Goal: Transaction & Acquisition: Purchase product/service

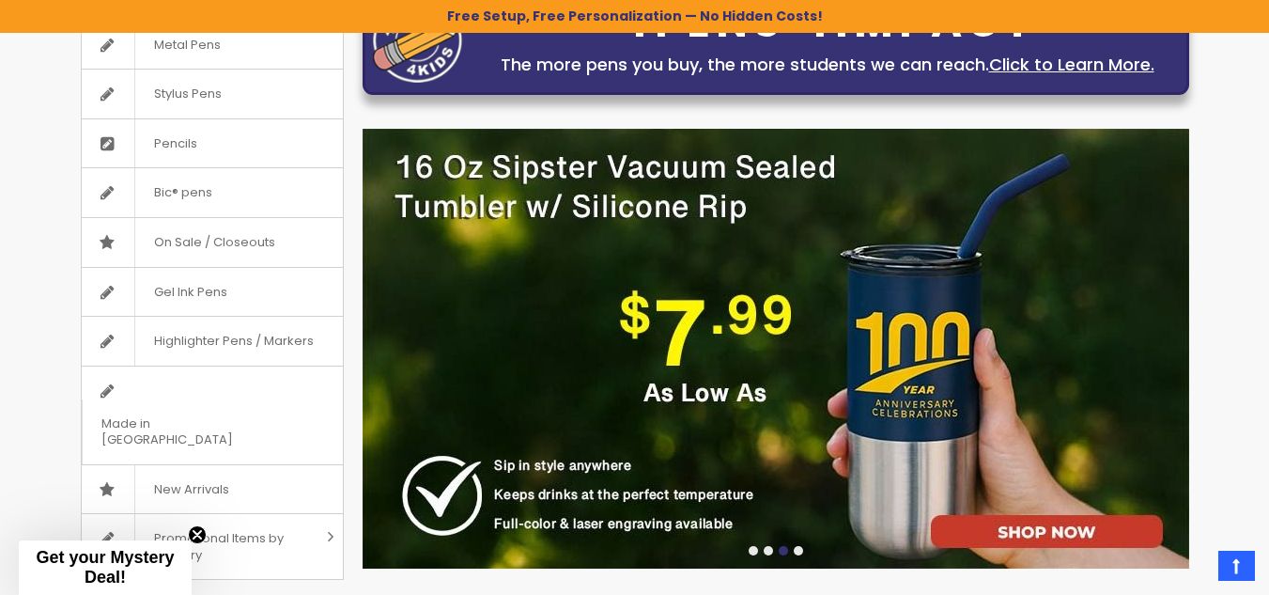
scroll to position [103, 0]
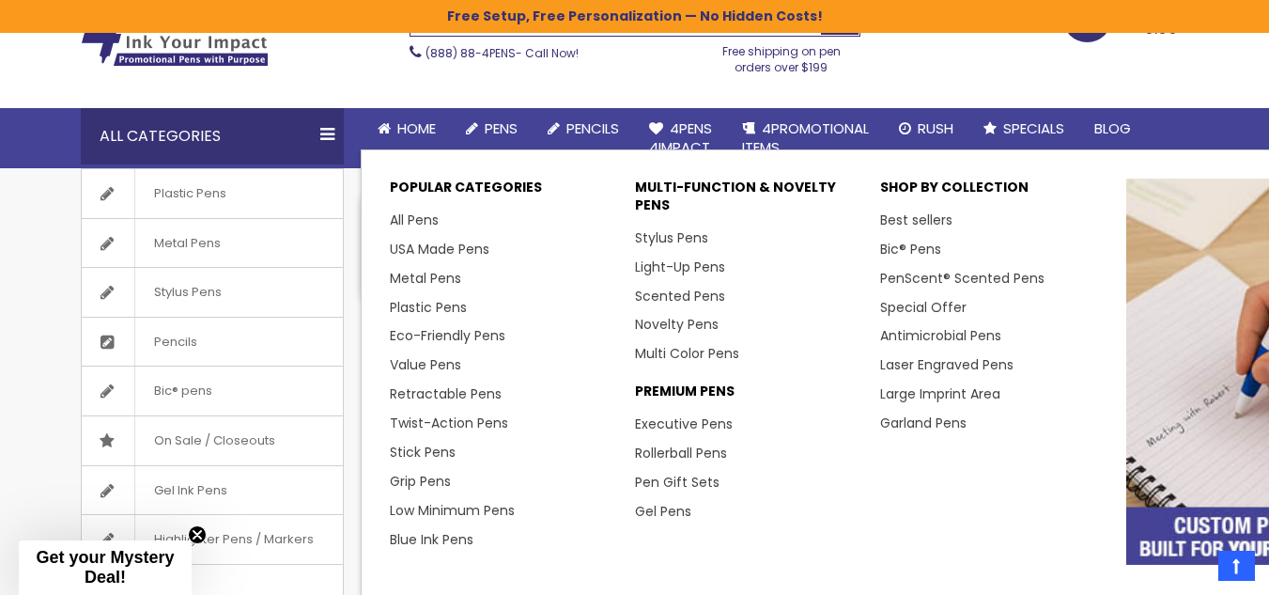
click at [409, 219] on link "All Pens" at bounding box center [414, 219] width 49 height 19
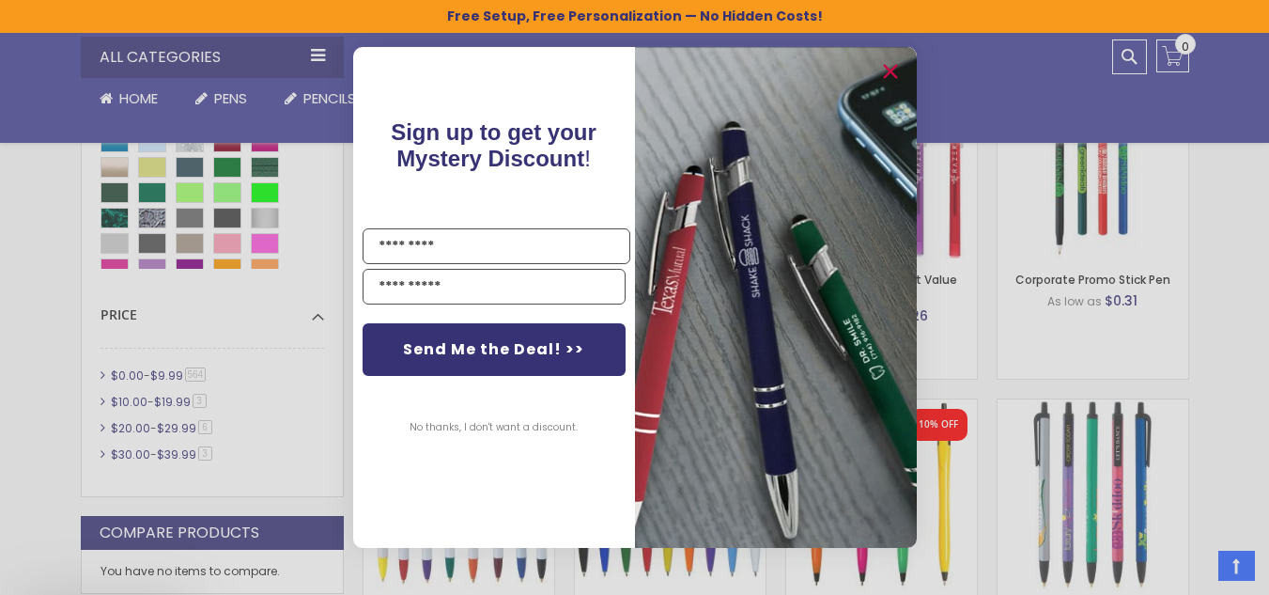
scroll to position [1103, 0]
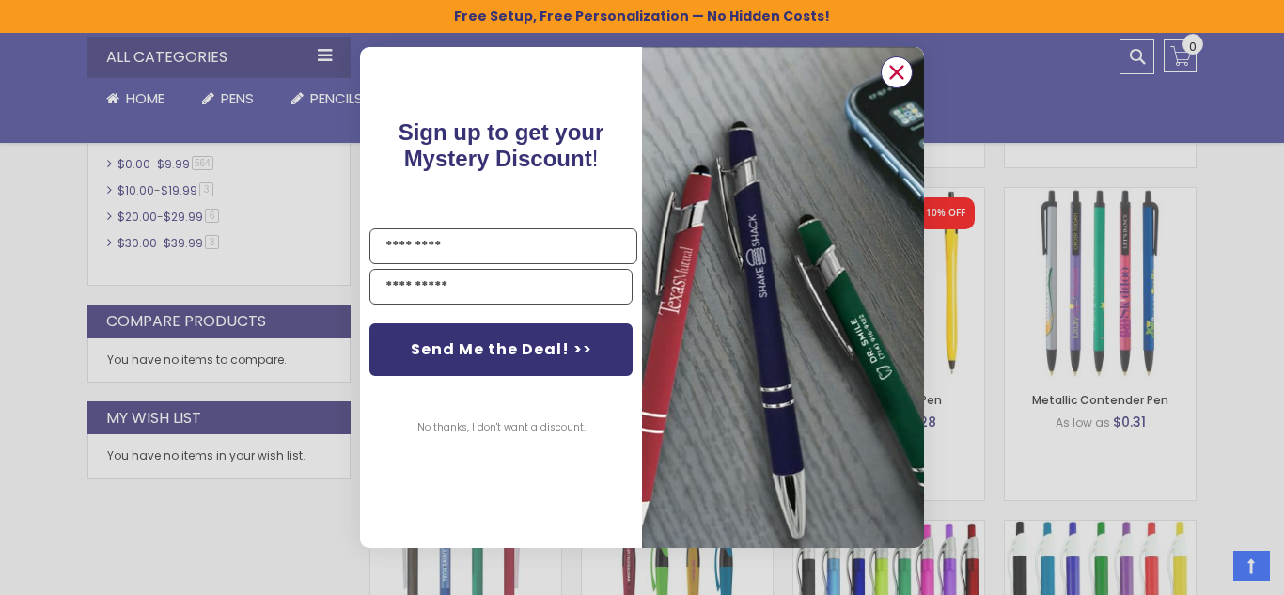
click at [899, 67] on circle "Close dialog" at bounding box center [896, 72] width 28 height 28
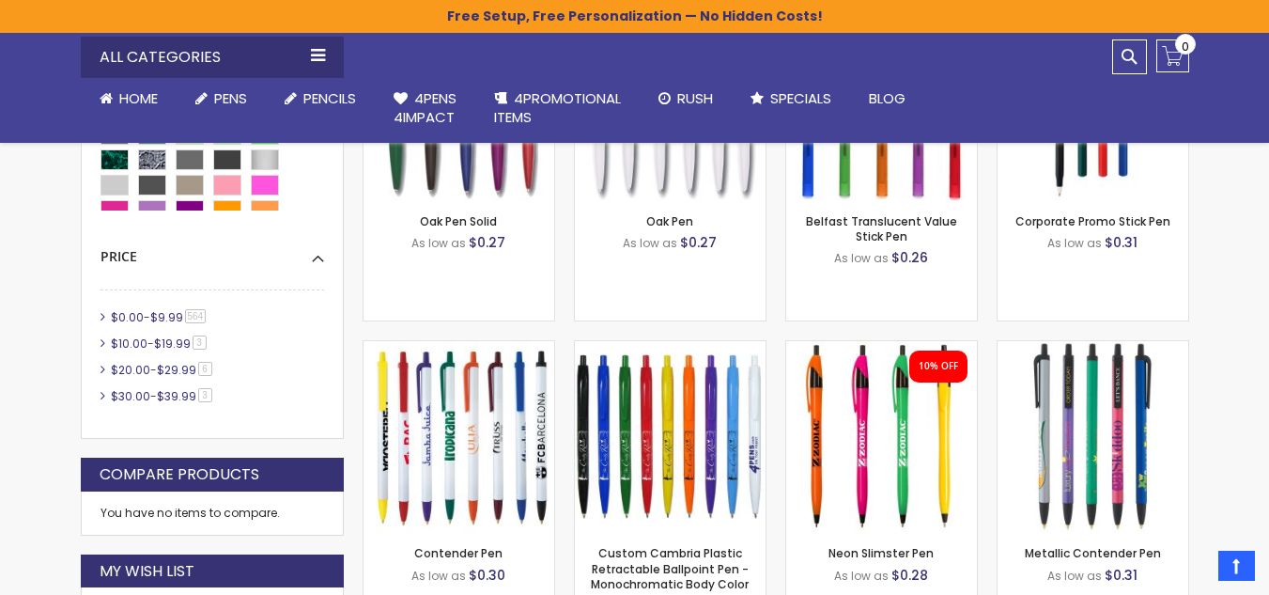
scroll to position [949, 0]
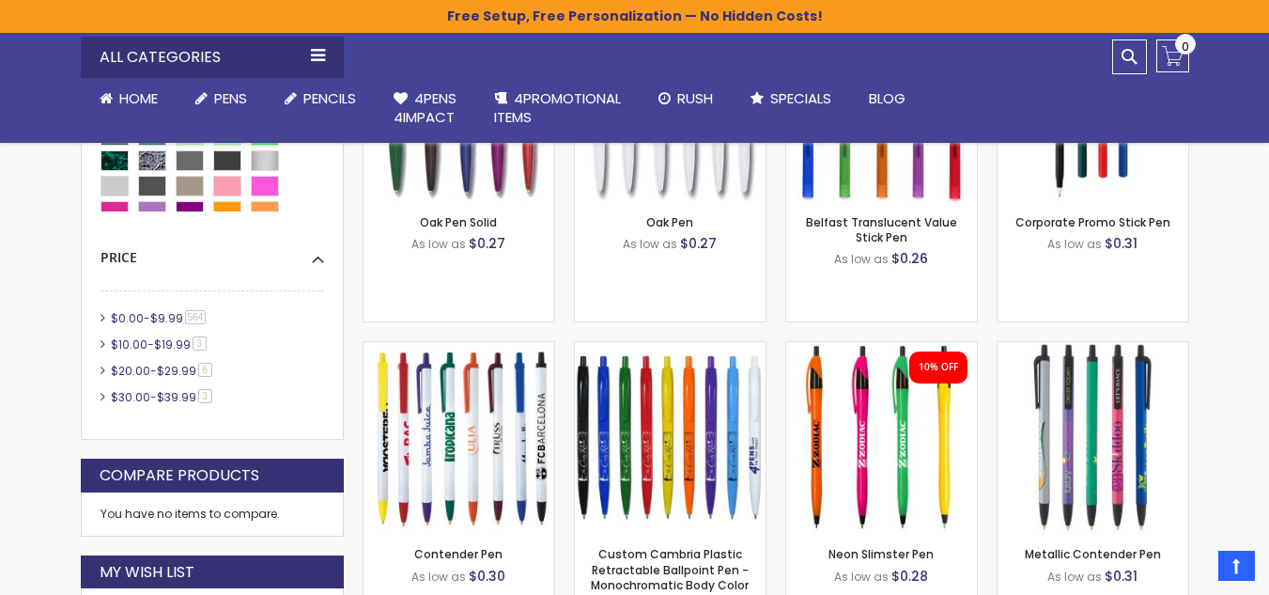
click at [148, 317] on link "$0.00 - $9.99 564 item" at bounding box center [159, 318] width 107 height 16
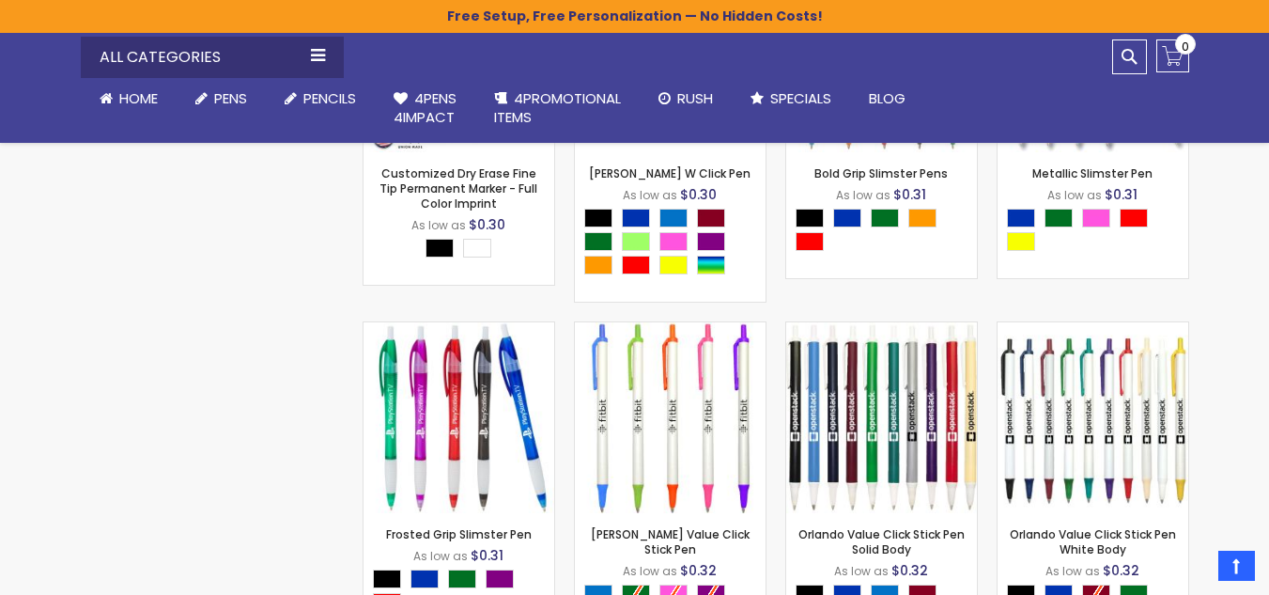
scroll to position [2271, 0]
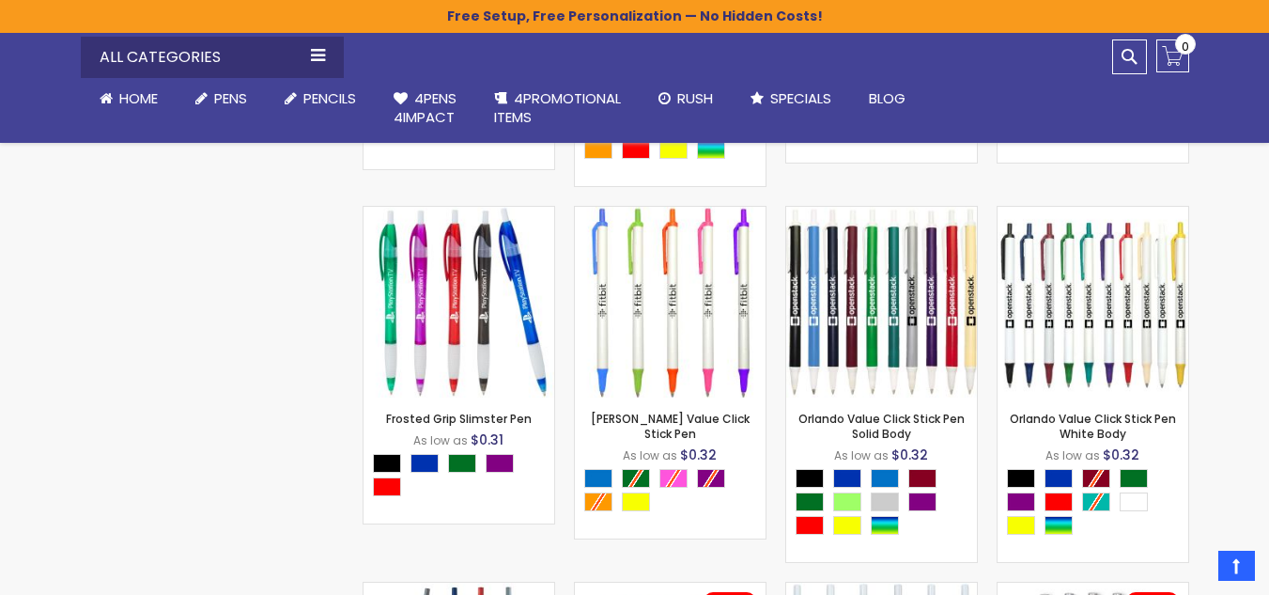
click at [475, 291] on img at bounding box center [459, 302] width 191 height 191
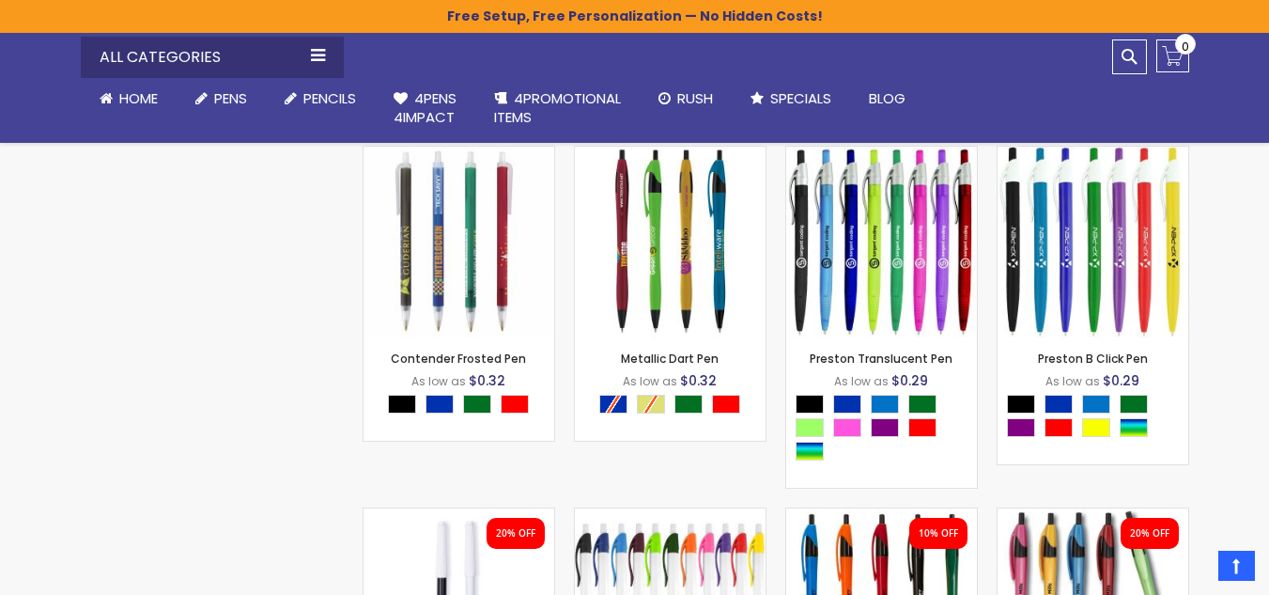
scroll to position [1605, 0]
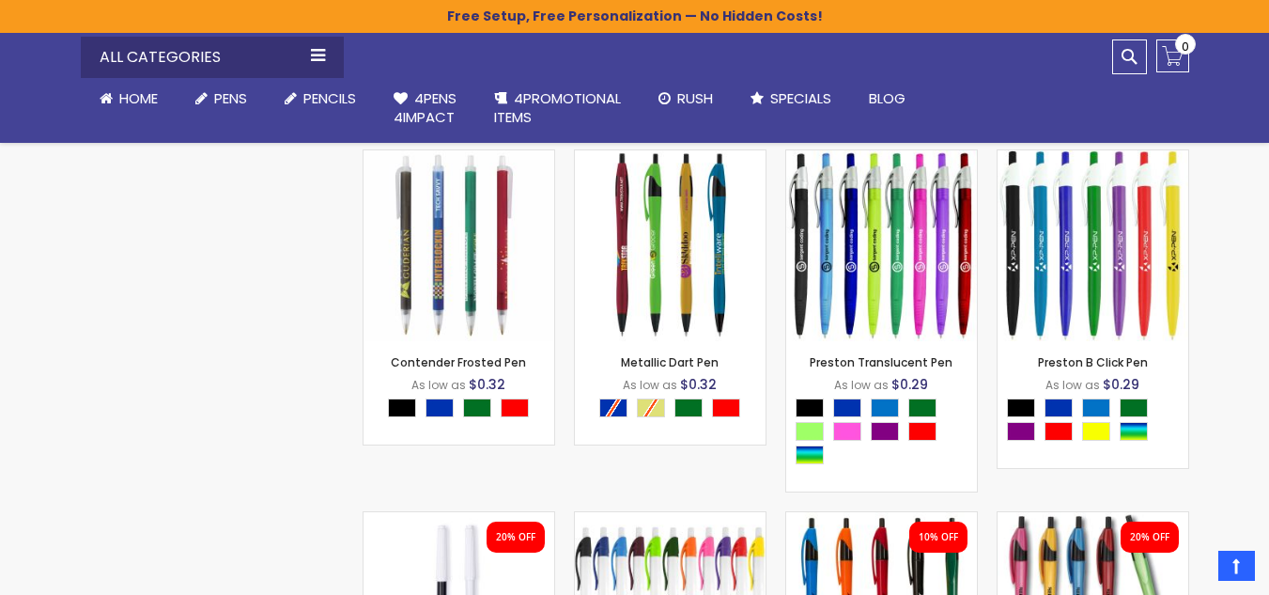
click at [717, 276] on img at bounding box center [670, 245] width 191 height 191
click at [1088, 259] on img at bounding box center [1093, 245] width 191 height 191
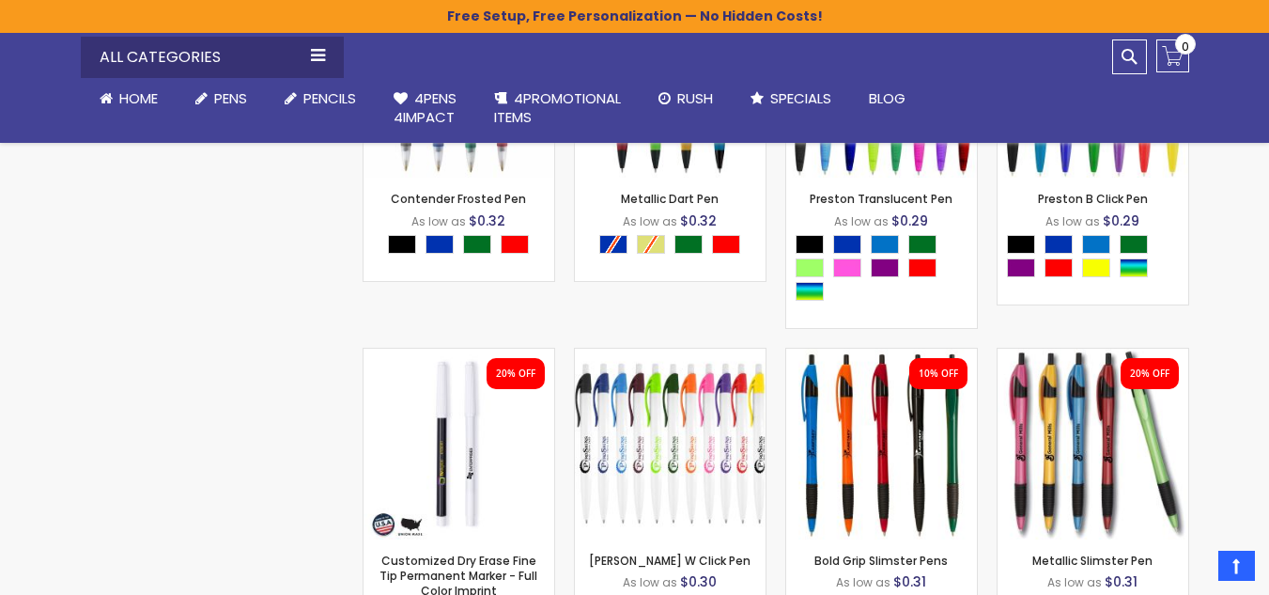
scroll to position [1875, 0]
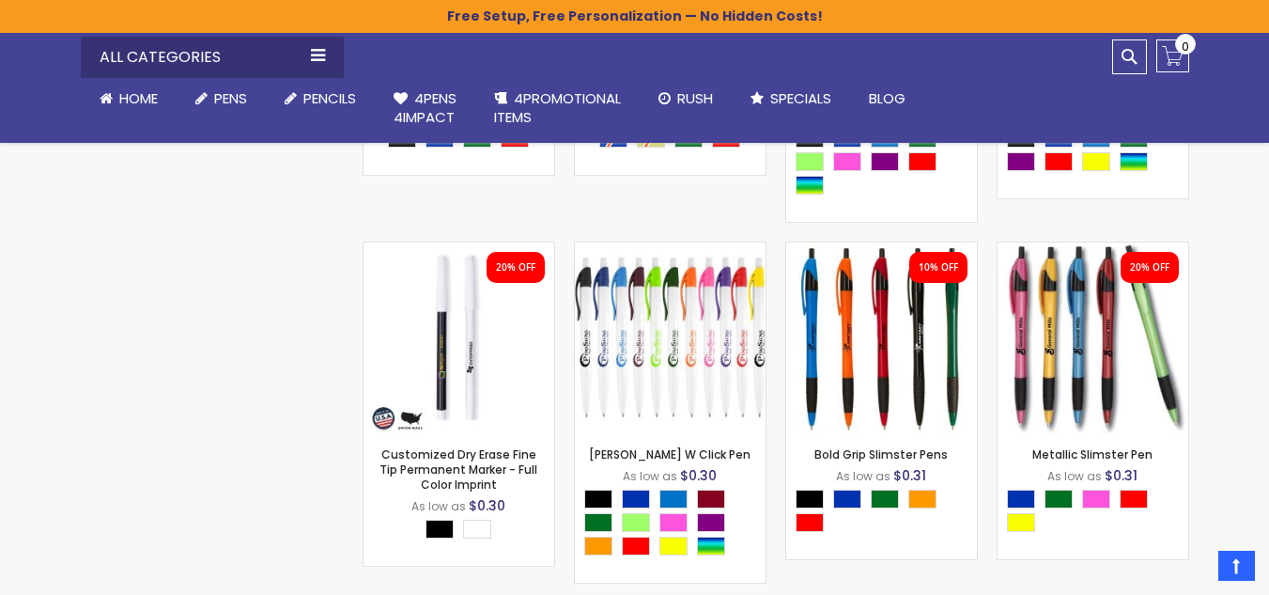
click at [897, 372] on img at bounding box center [881, 337] width 191 height 191
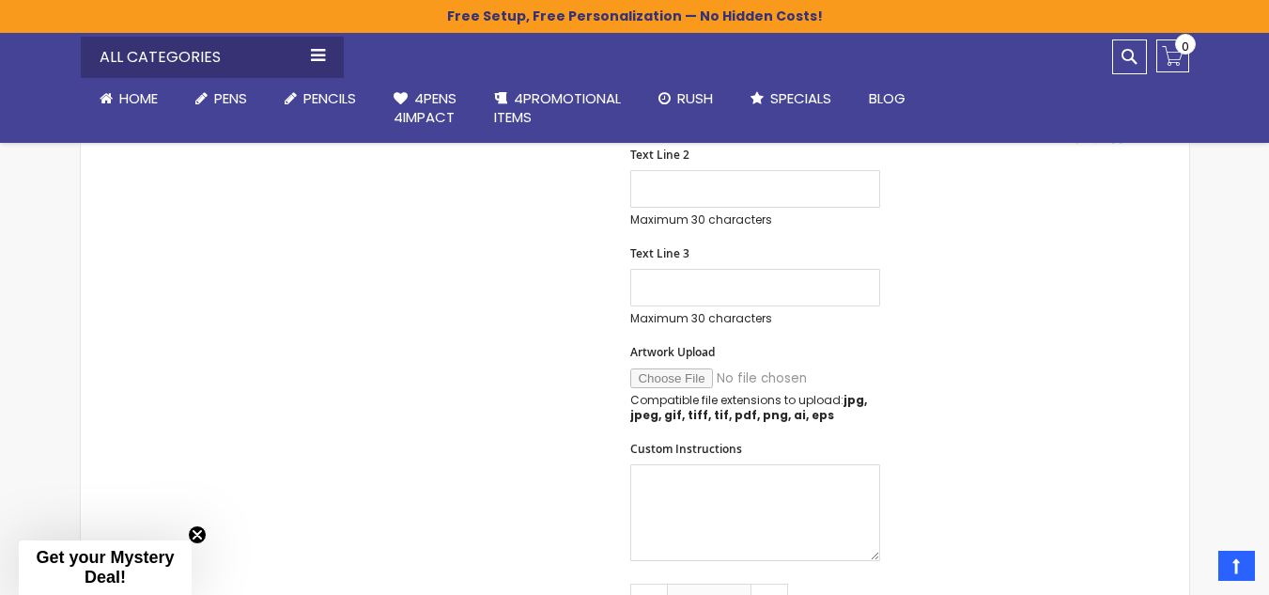
scroll to position [751, 0]
click at [865, 264] on div "Text Line 3 Maximum 30 characters (30 remaining)" at bounding box center [786, 287] width 312 height 80
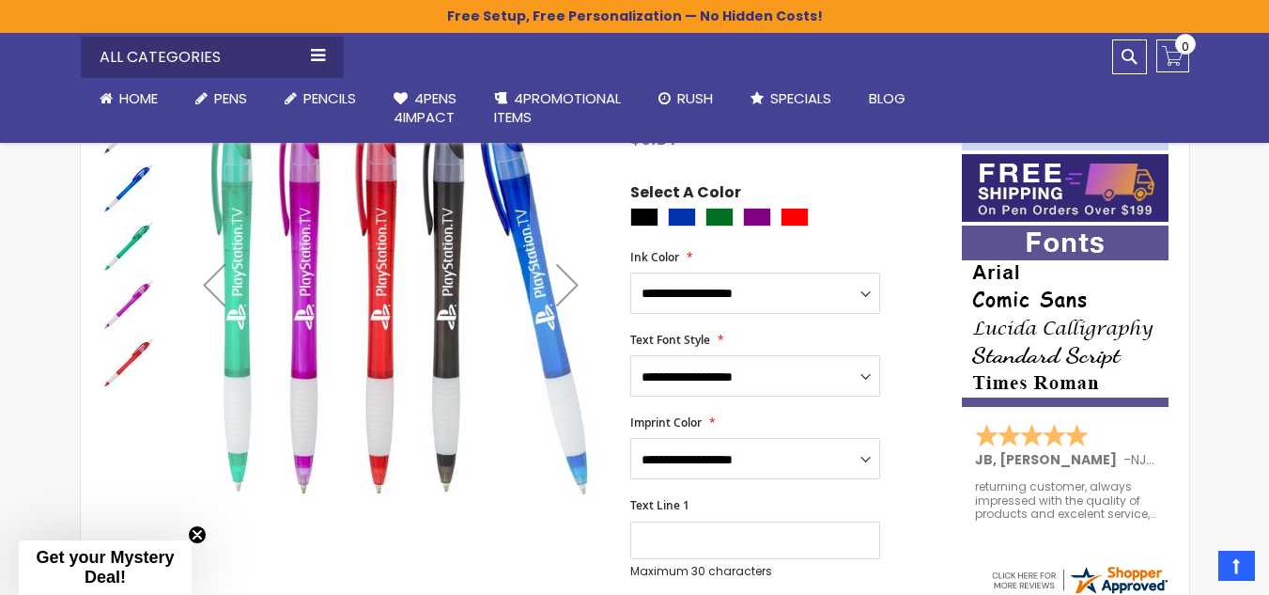
scroll to position [301, 0]
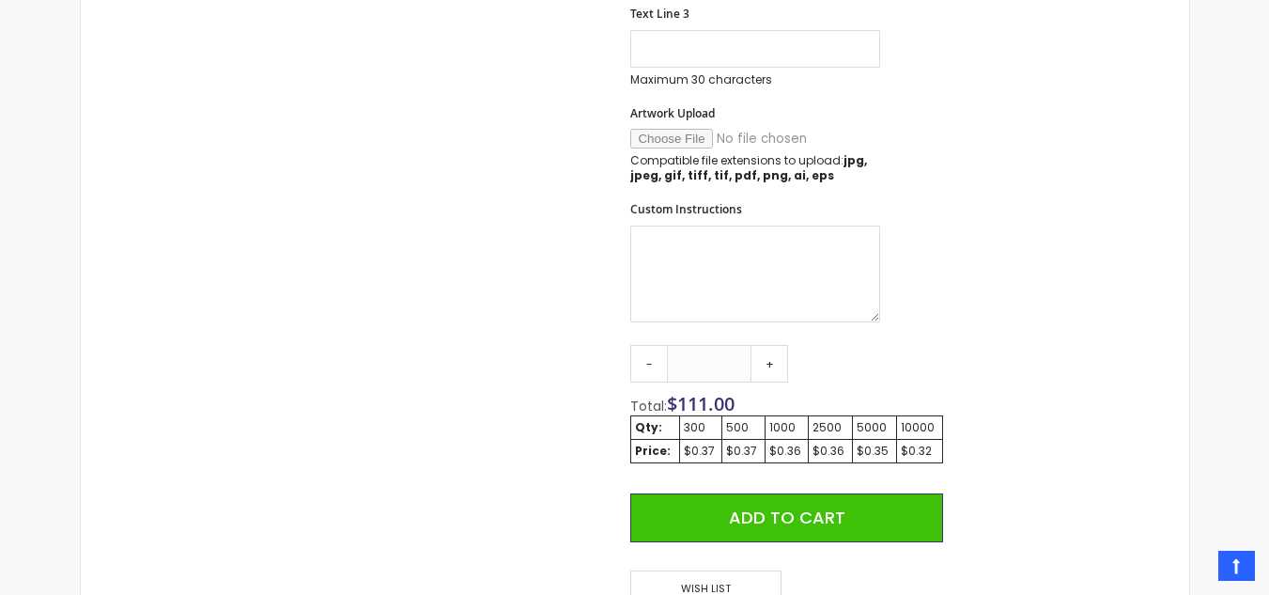
scroll to position [1066, 0]
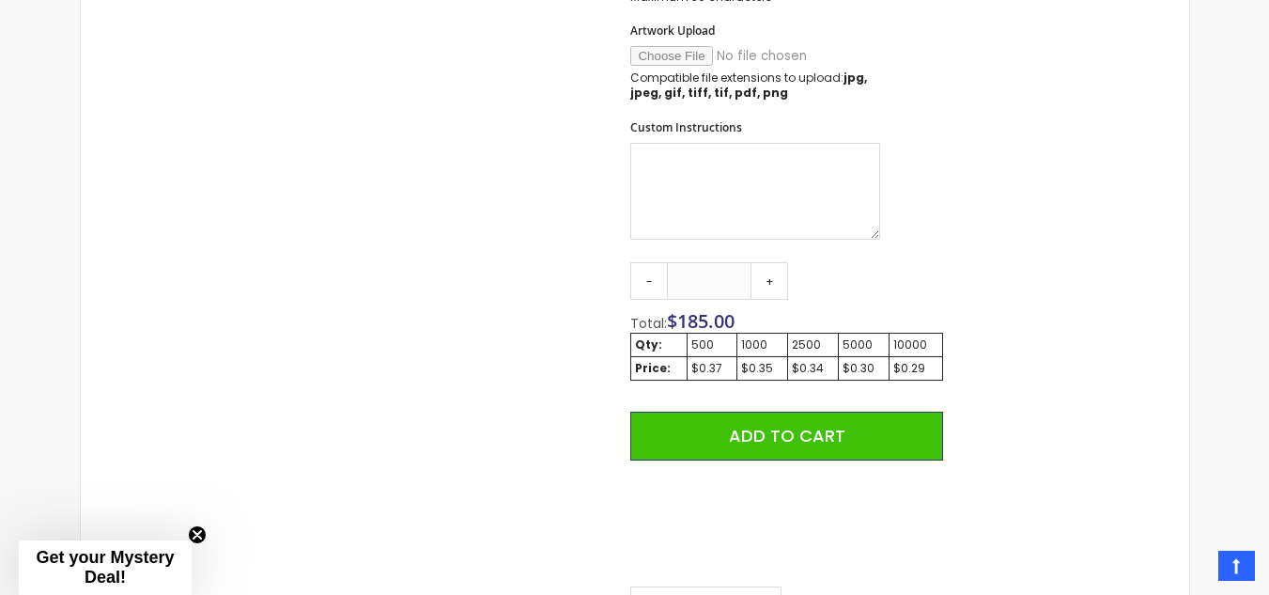
scroll to position [1098, 0]
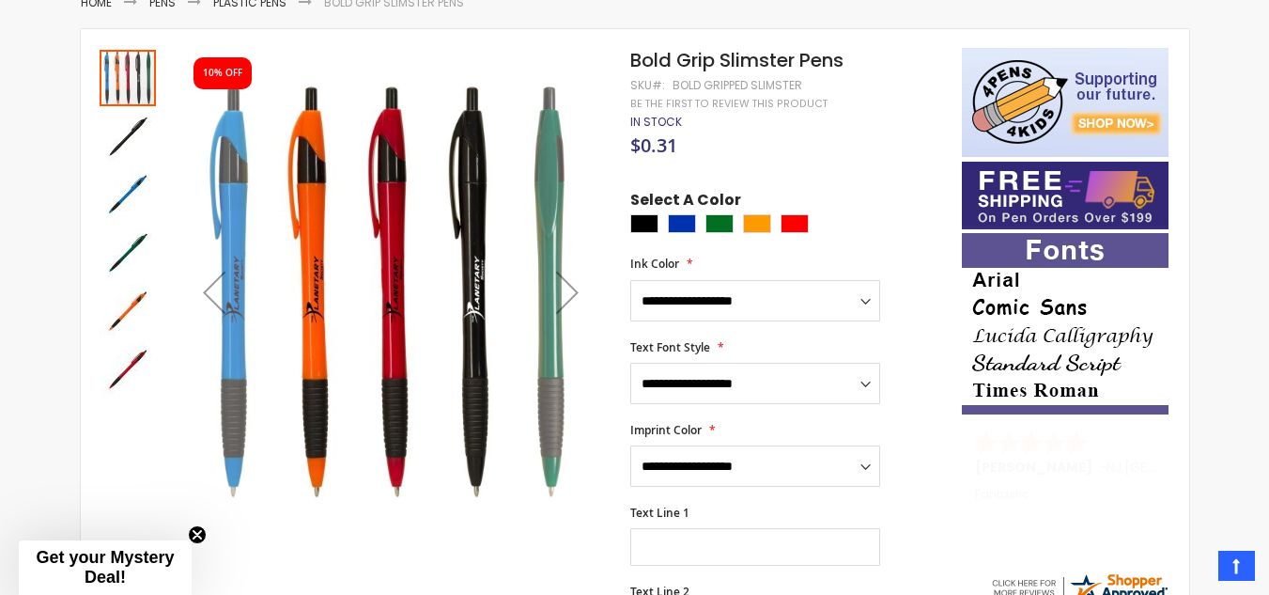
scroll to position [294, 0]
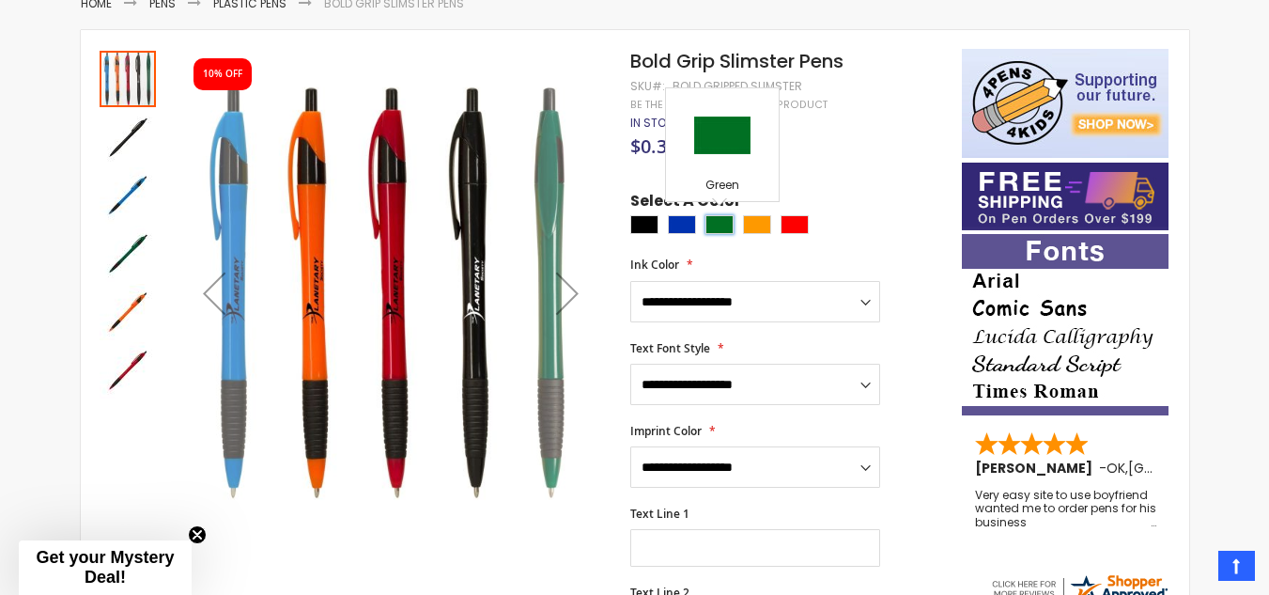
click at [722, 221] on div "Green" at bounding box center [720, 224] width 28 height 19
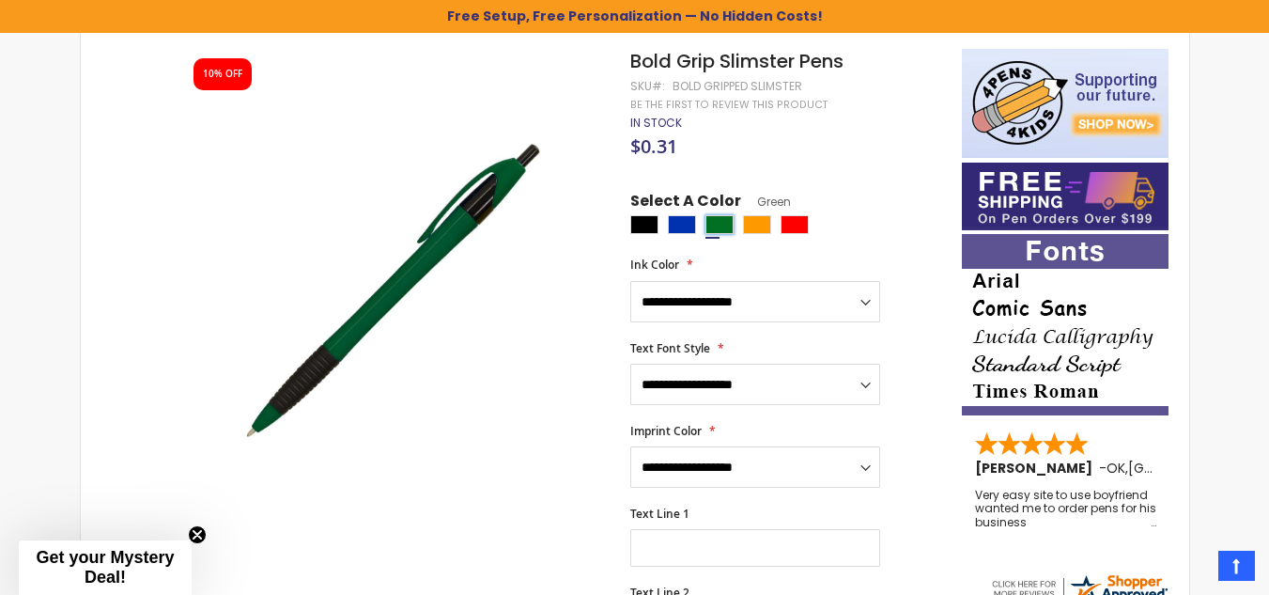
scroll to position [327, 0]
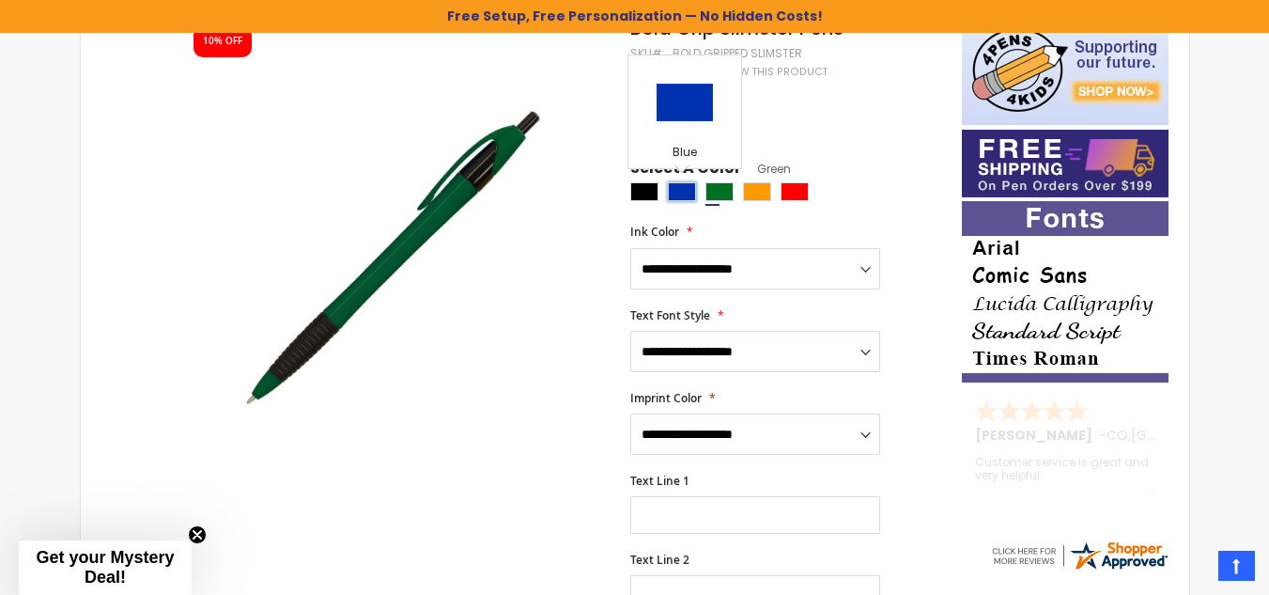
click at [671, 191] on div "Blue" at bounding box center [682, 191] width 28 height 19
type input "****"
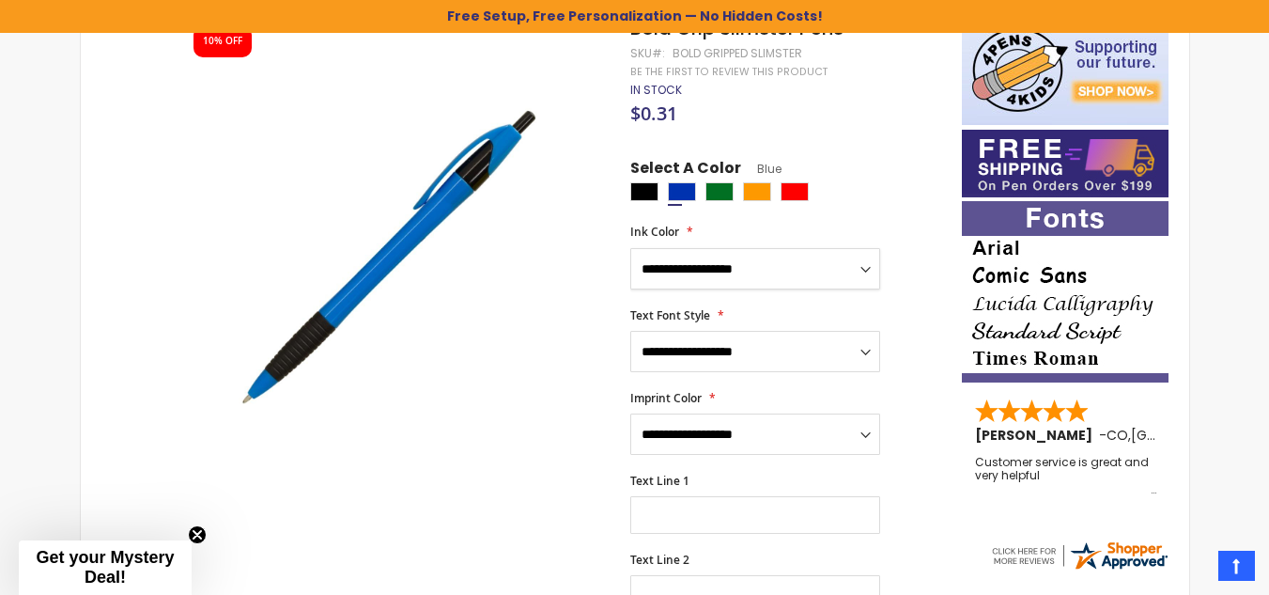
click at [792, 252] on select "**********" at bounding box center [755, 268] width 250 height 41
select select "***"
click at [630, 248] on select "**********" at bounding box center [755, 268] width 250 height 41
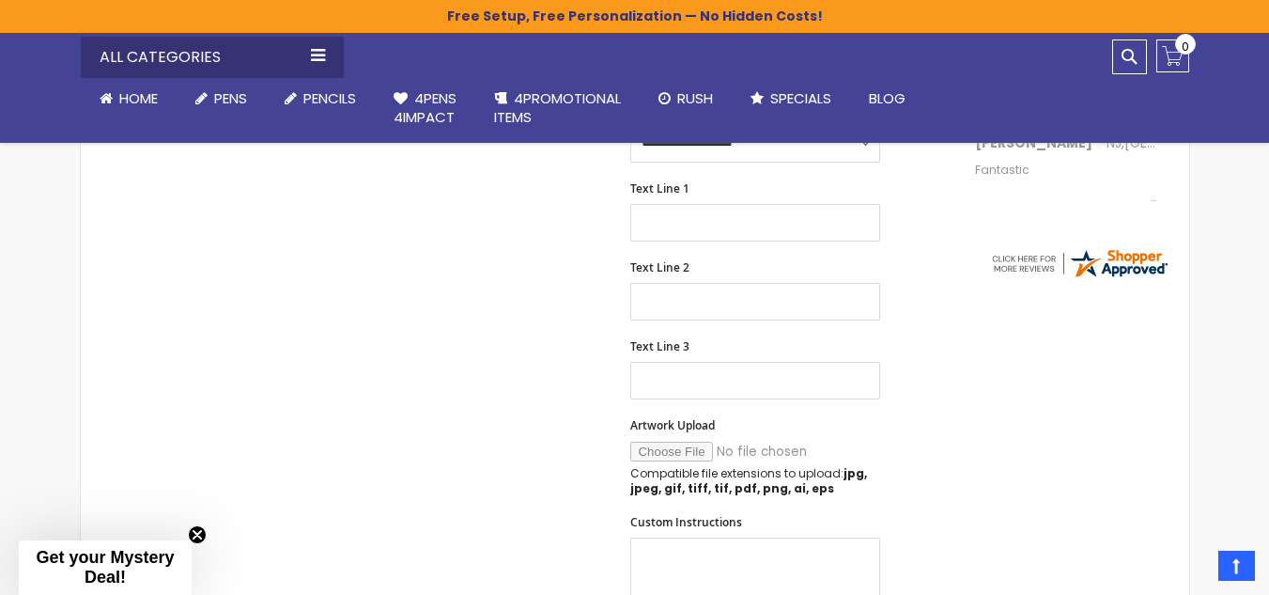
scroll to position [620, 0]
click at [686, 449] on input "Artwork Upload" at bounding box center [758, 451] width 256 height 20
type input "**********"
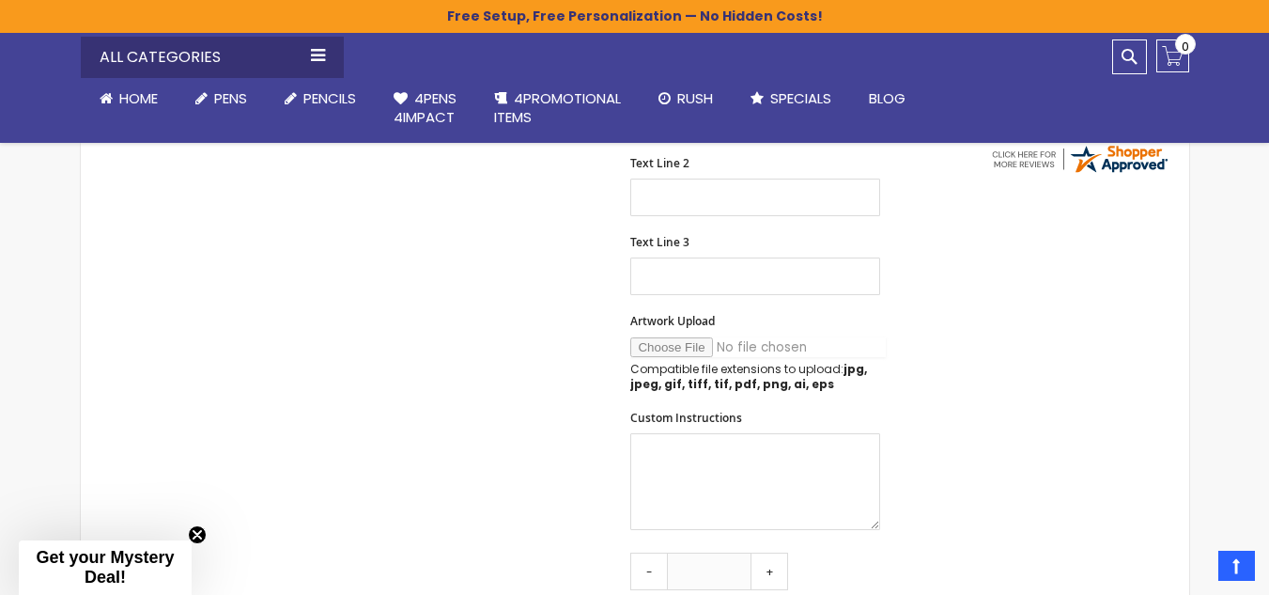
scroll to position [724, 0]
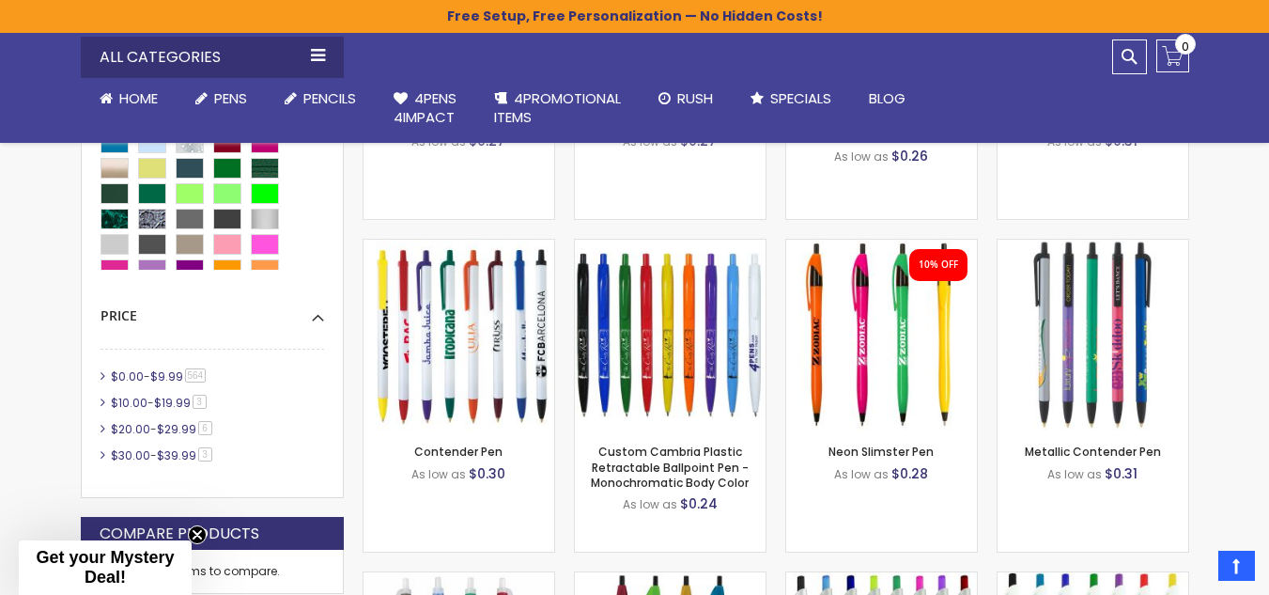
scroll to position [1052, 0]
click at [1130, 334] on img at bounding box center [1093, 334] width 191 height 191
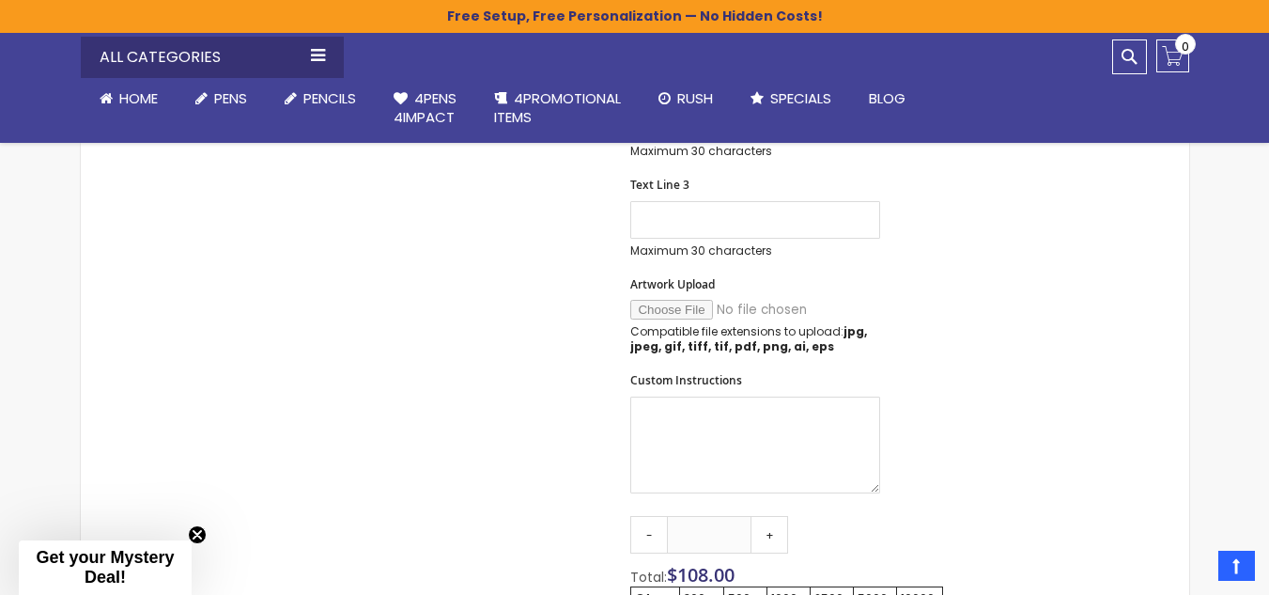
scroll to position [808, 0]
click at [645, 543] on link "-" at bounding box center [649, 534] width 38 height 38
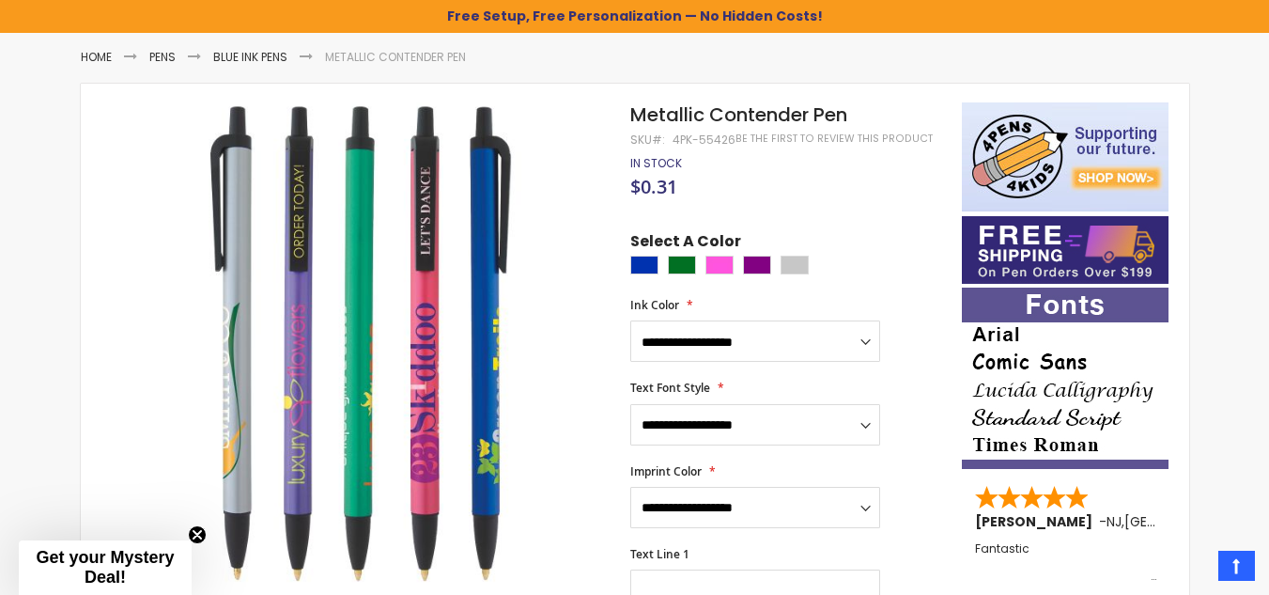
scroll to position [238, 0]
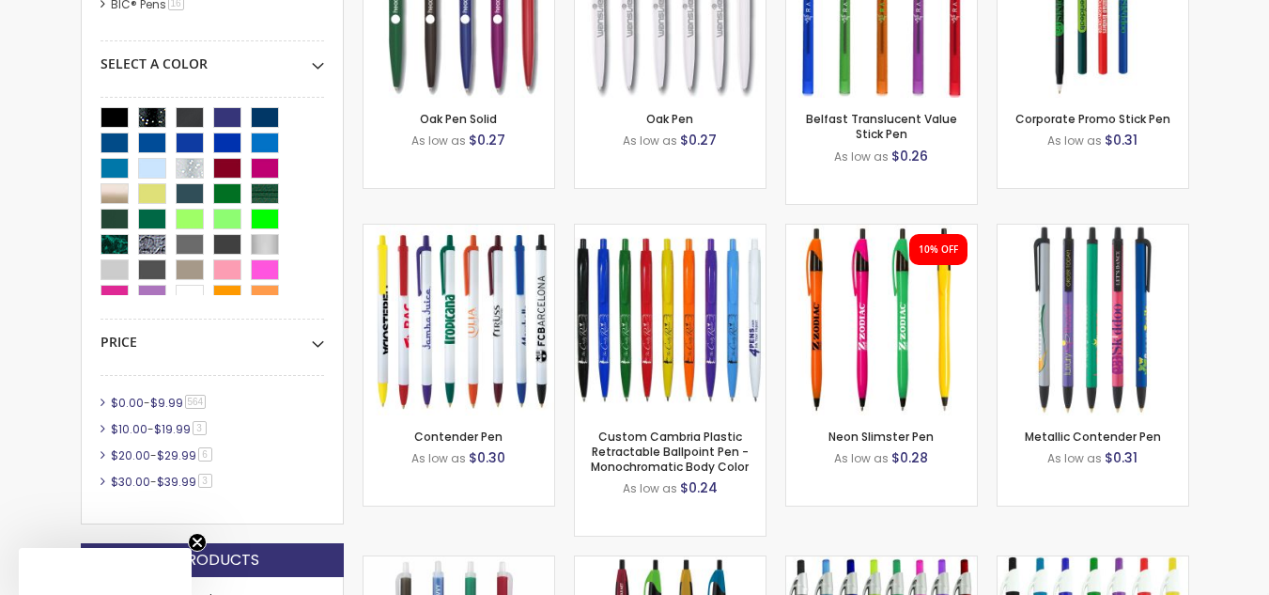
scroll to position [1096, 0]
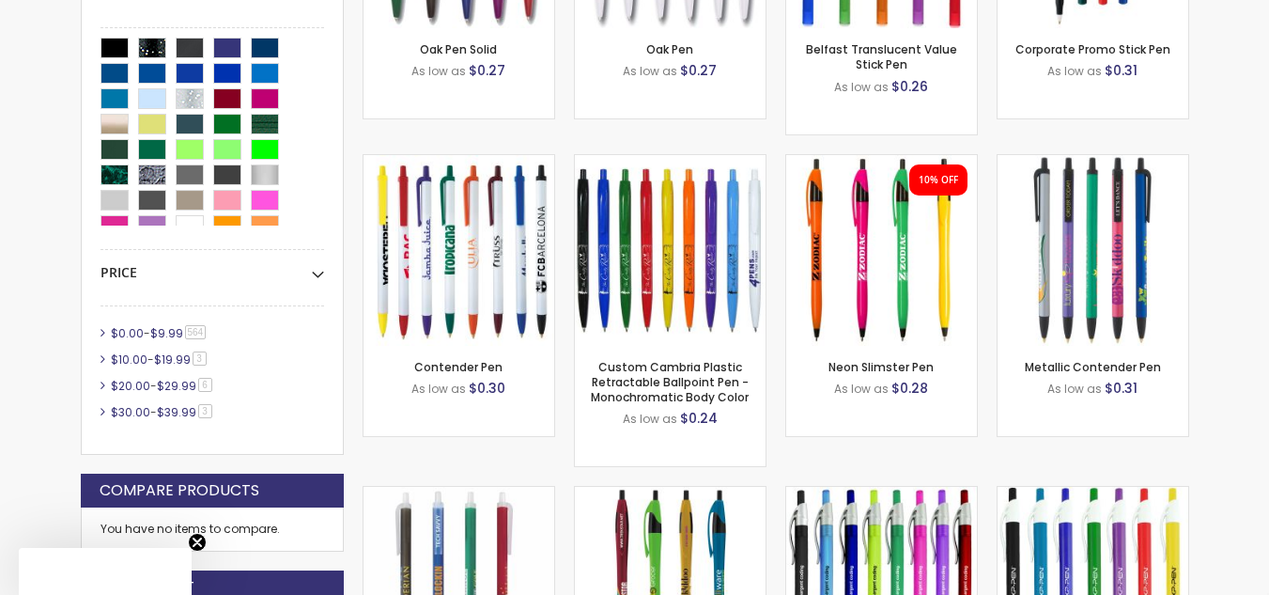
click at [715, 333] on img at bounding box center [670, 250] width 191 height 191
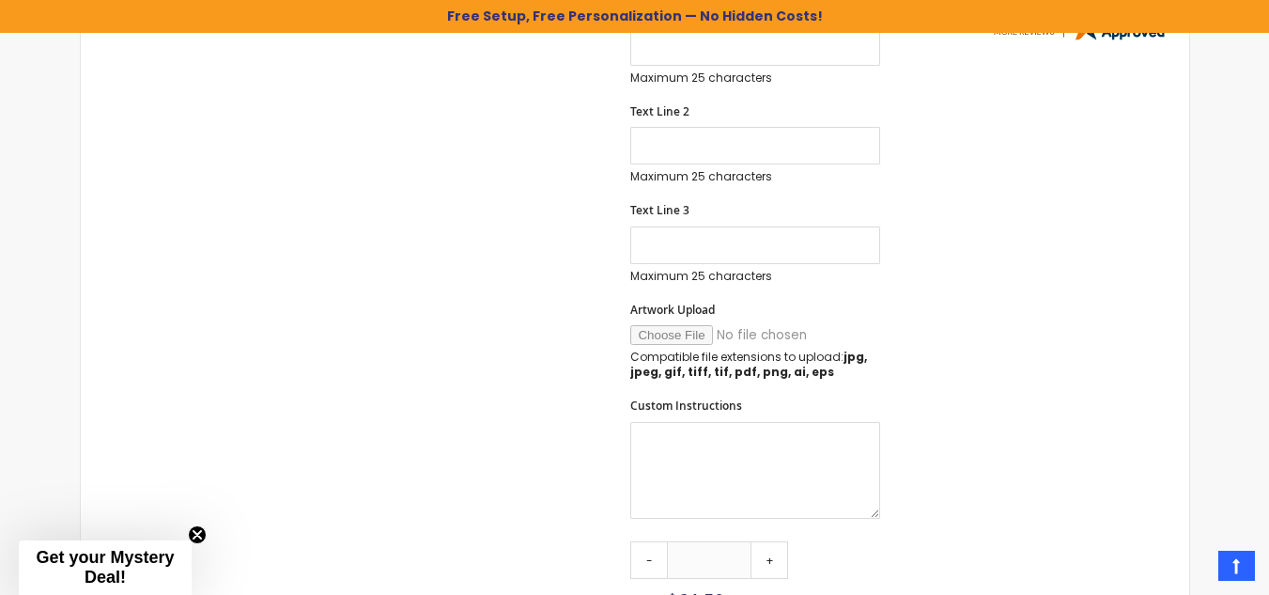
scroll to position [993, 0]
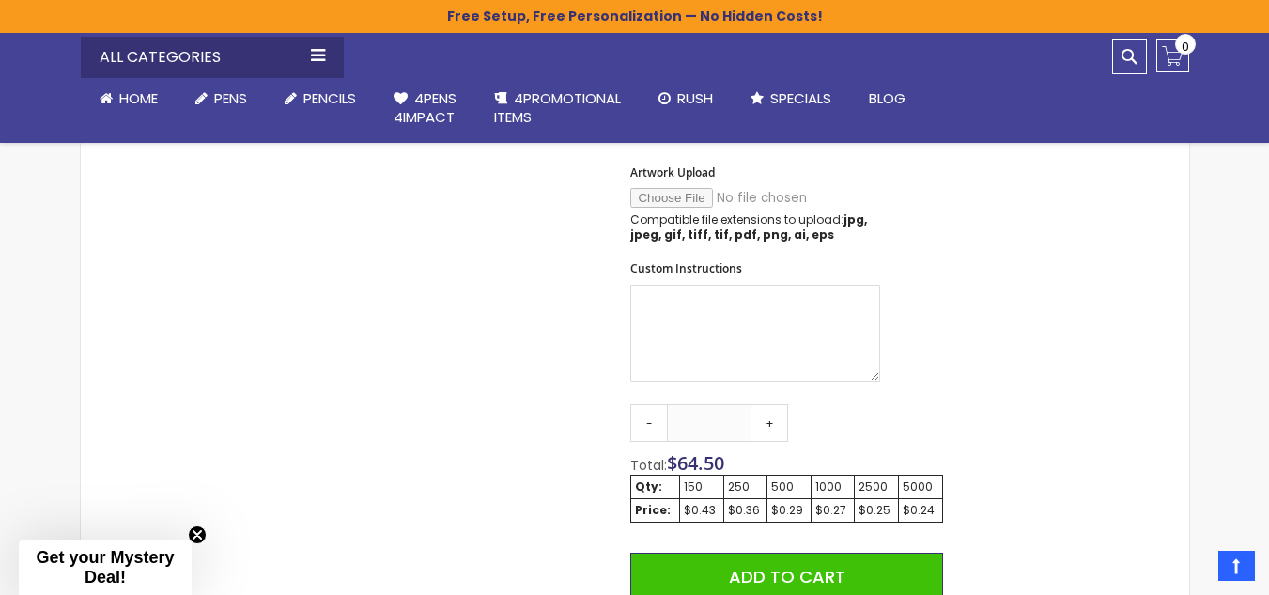
drag, startPoint x: 0, startPoint y: 0, endPoint x: 555, endPoint y: 362, distance: 662.8
click at [555, 362] on div "Skip to the end of the images gallery Skip to the beginning of the images galle…" at bounding box center [521, 199] width 863 height 1698
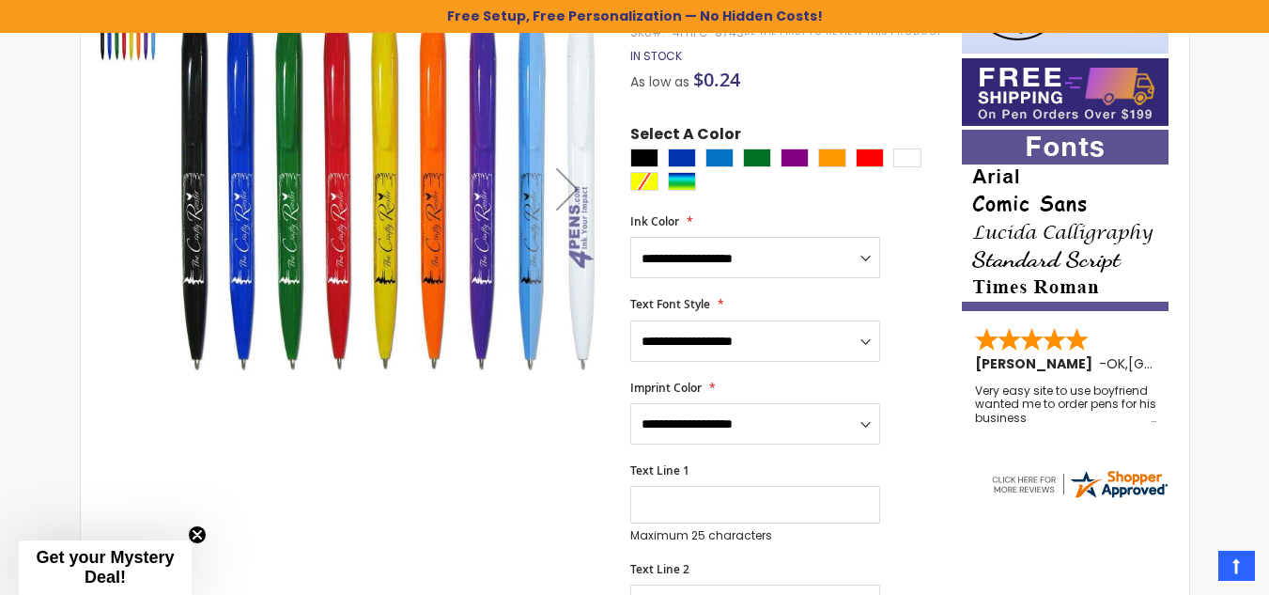
scroll to position [156, 0]
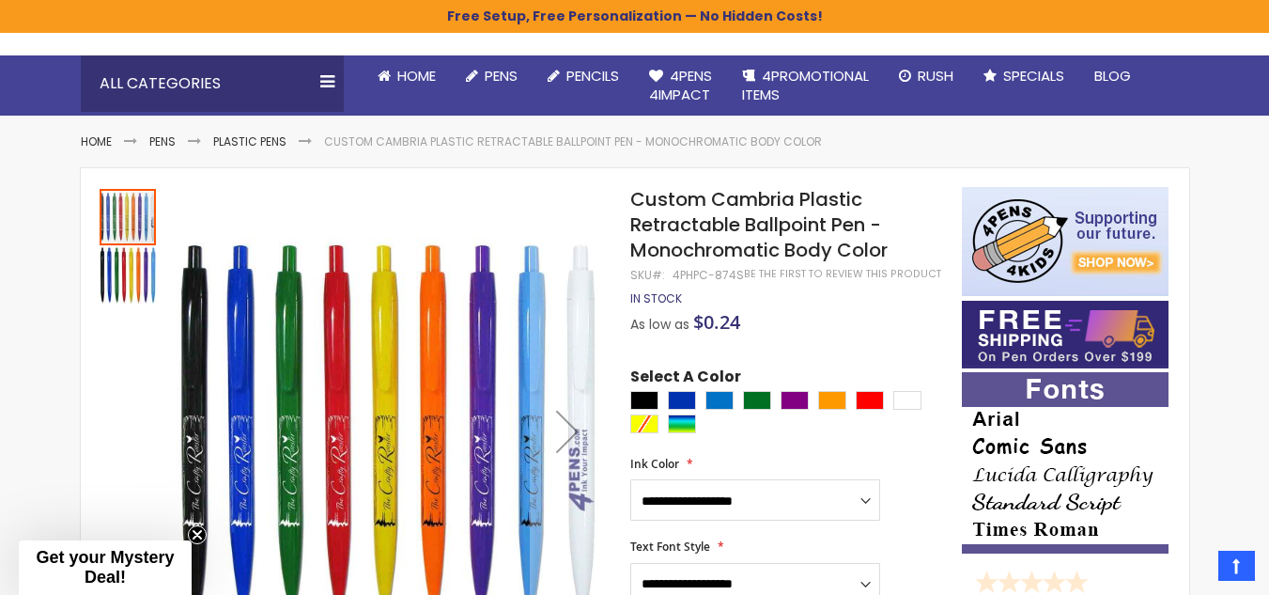
click at [114, 291] on img "Custom Cambria Plastic Retractable Ballpoint Pen - Monochromatic Body Color" at bounding box center [128, 275] width 56 height 56
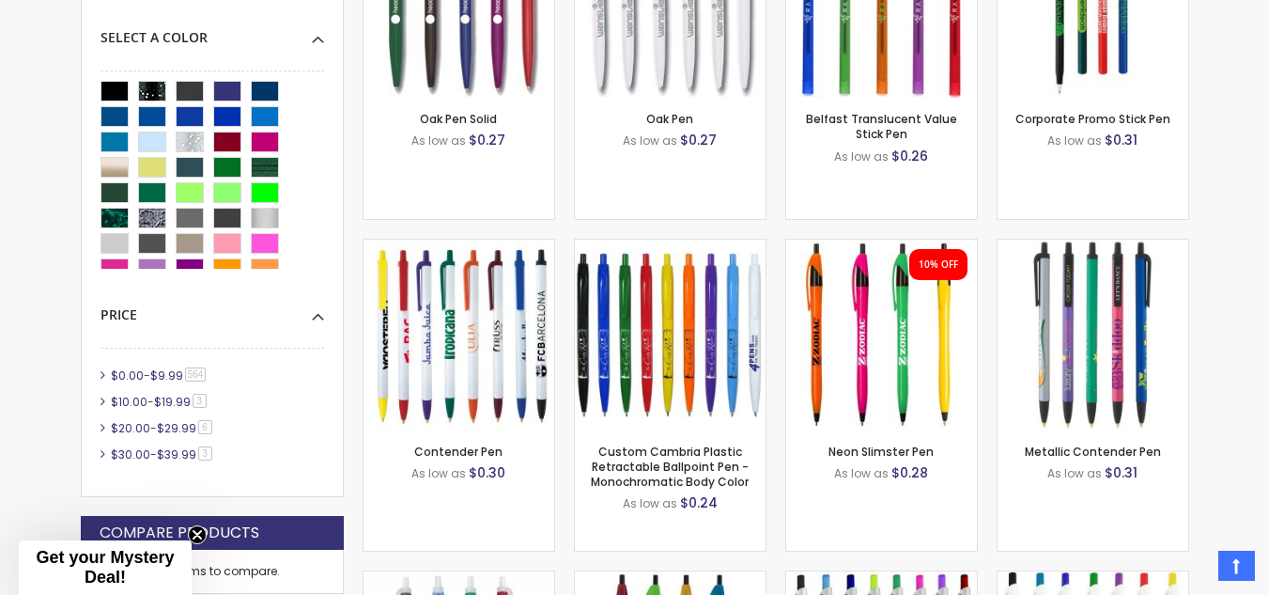
scroll to position [1052, 0]
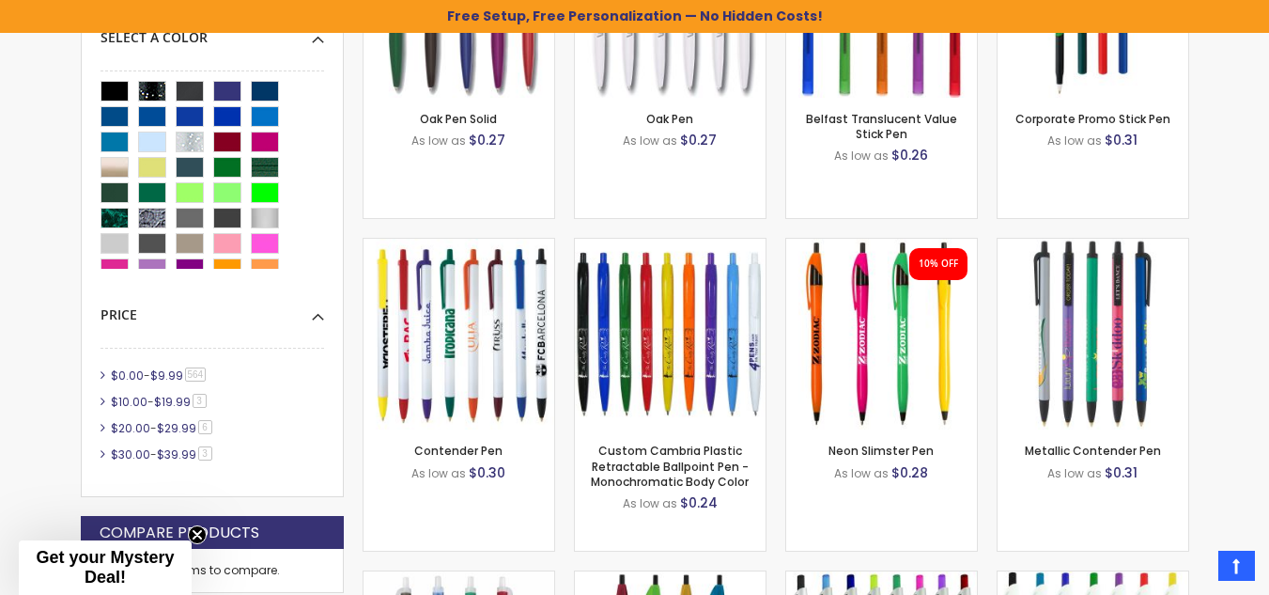
scroll to position [949, 0]
